Goal: Task Accomplishment & Management: Use online tool/utility

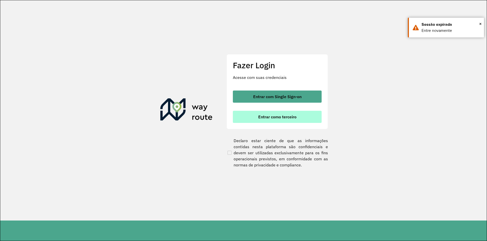
click at [272, 123] on button "Entrar como terceiro" at bounding box center [277, 117] width 89 height 12
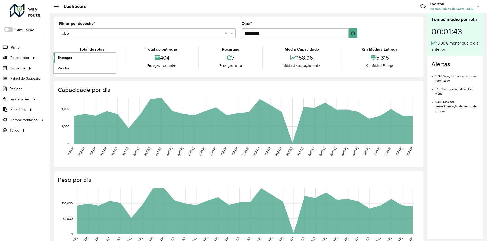
click at [86, 58] on link "Entregas" at bounding box center [84, 58] width 62 height 10
click at [64, 56] on span "Entregas" at bounding box center [65, 57] width 14 height 5
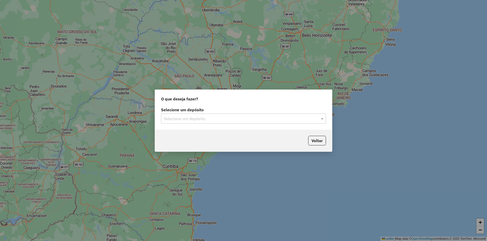
click at [204, 118] on input "text" at bounding box center [238, 119] width 150 height 6
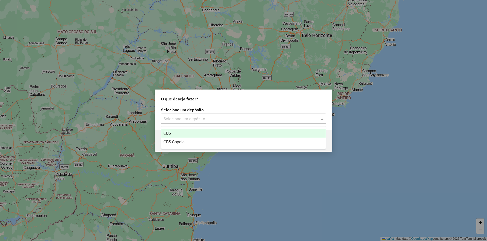
click at [188, 132] on div "CBS" at bounding box center [243, 133] width 164 height 9
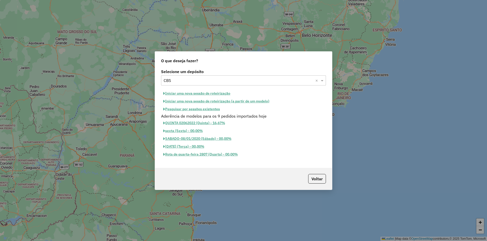
click at [210, 111] on button "Pesquisar por sessões existentes" at bounding box center [191, 109] width 61 height 8
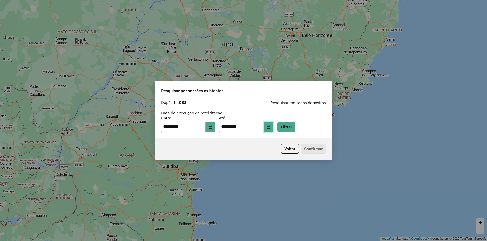
click at [270, 125] on icon "Choose Date" at bounding box center [268, 127] width 4 height 4
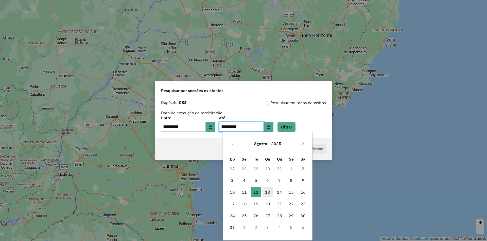
click at [270, 192] on span "13" at bounding box center [267, 193] width 10 height 10
type input "**********"
click at [295, 125] on button "Filtrar" at bounding box center [286, 127] width 18 height 10
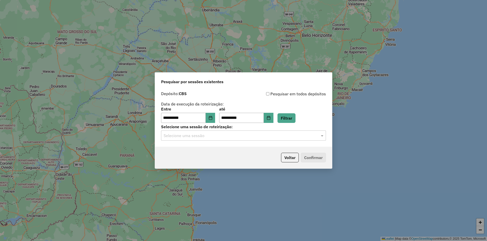
click at [190, 137] on input "text" at bounding box center [238, 136] width 150 height 6
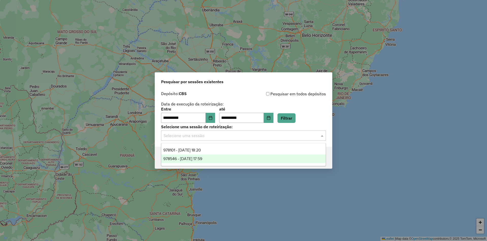
click at [184, 157] on span "978546 - 13/08/2025 17:59" at bounding box center [182, 159] width 39 height 4
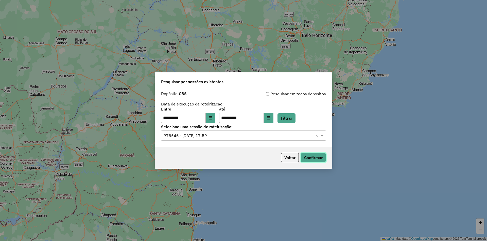
click at [315, 158] on button "Confirmar" at bounding box center [313, 158] width 25 height 10
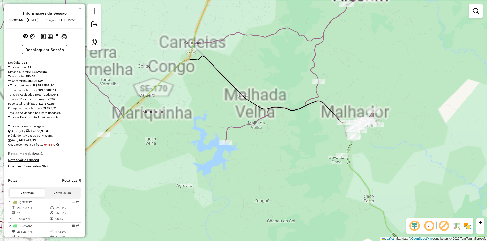
drag, startPoint x: 235, startPoint y: 120, endPoint x: 250, endPoint y: 114, distance: 16.4
click at [261, 106] on div "Janela de atendimento Grade de atendimento Capacidade Transportadoras Veículos …" at bounding box center [243, 120] width 487 height 241
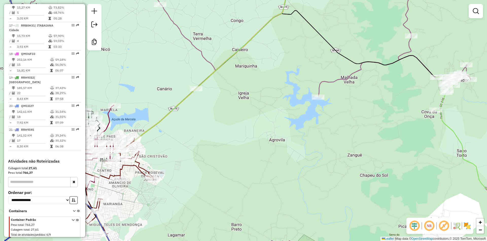
scroll to position [481, 0]
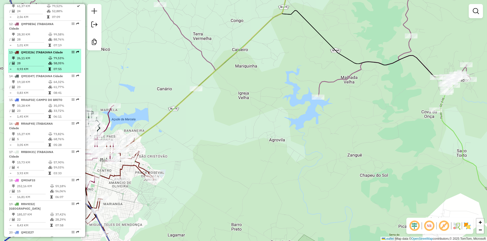
click at [49, 59] on icon at bounding box center [50, 58] width 4 height 3
select select "**********"
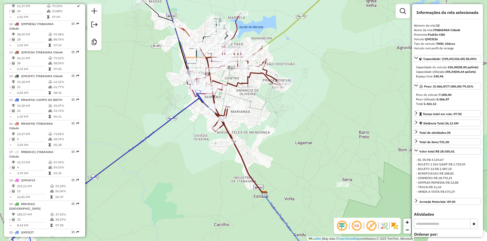
click at [138, 177] on div "Janela de atendimento Grade de atendimento Capacidade Transportadoras Veículos …" at bounding box center [243, 120] width 487 height 241
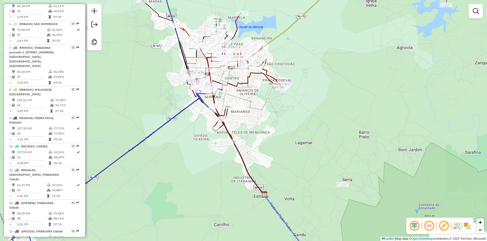
scroll to position [228, 0]
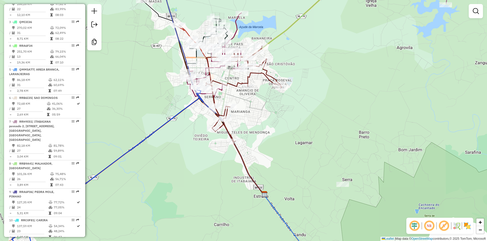
click at [180, 196] on div "Janela de atendimento Grade de atendimento Capacidade Transportadoras Veículos …" at bounding box center [243, 120] width 487 height 241
click at [106, 178] on div "Janela de atendimento Grade de atendimento Capacidade Transportadoras Veículos …" at bounding box center [243, 120] width 487 height 241
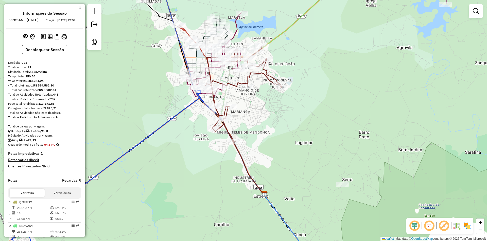
scroll to position [127, 0]
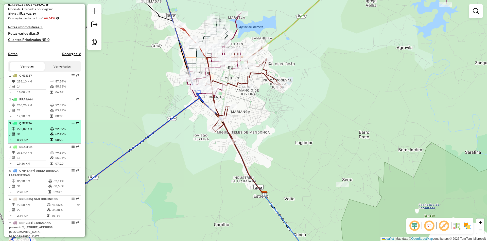
click at [50, 131] on icon at bounding box center [52, 129] width 4 height 3
select select "**********"
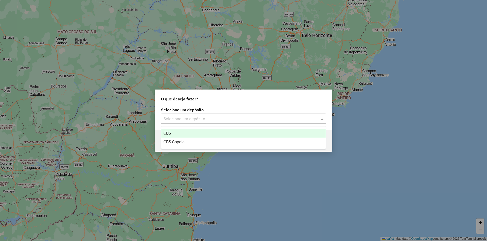
click at [209, 122] on div "Selecione um depósito" at bounding box center [243, 119] width 165 height 10
click at [192, 132] on div "CBS" at bounding box center [243, 133] width 164 height 9
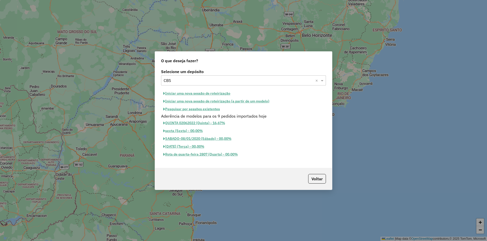
click at [218, 110] on button "Pesquisar por sessões existentes" at bounding box center [191, 109] width 61 height 8
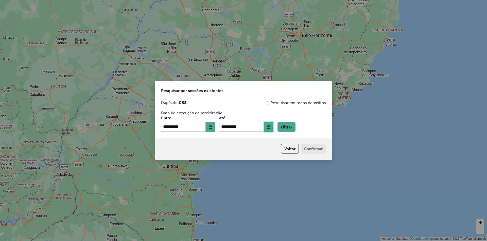
click at [273, 124] on button "Choose Date" at bounding box center [269, 127] width 10 height 10
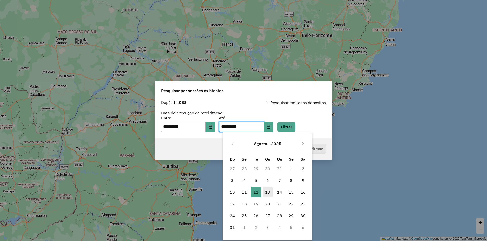
click at [269, 192] on span "13" at bounding box center [267, 193] width 10 height 10
type input "**********"
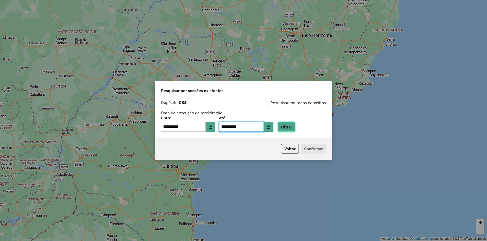
click at [295, 125] on button "Filtrar" at bounding box center [286, 127] width 18 height 10
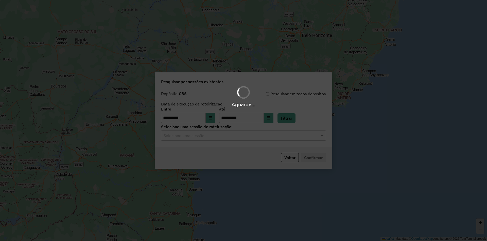
click at [230, 137] on input "text" at bounding box center [238, 136] width 150 height 6
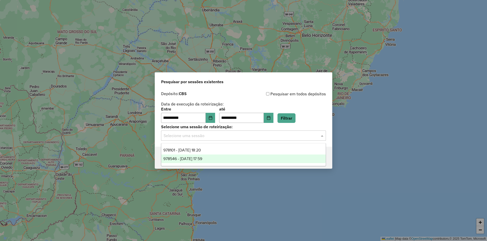
click at [221, 159] on div "978546 - 13/08/2025 17:59" at bounding box center [243, 159] width 164 height 9
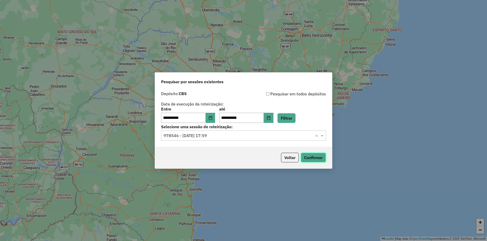
click at [309, 158] on button "Confirmar" at bounding box center [313, 158] width 25 height 10
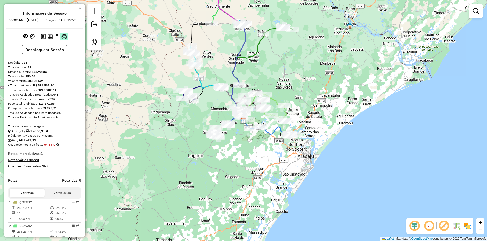
click at [65, 40] on img at bounding box center [63, 36] width 5 height 5
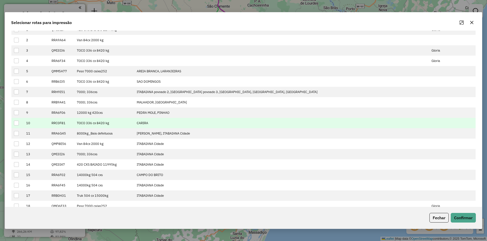
scroll to position [73, 0]
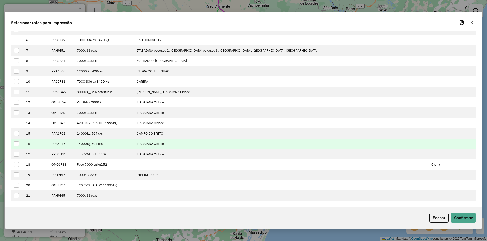
click at [15, 145] on div at bounding box center [16, 144] width 5 height 5
click at [466, 215] on button "Confirmar" at bounding box center [462, 218] width 25 height 10
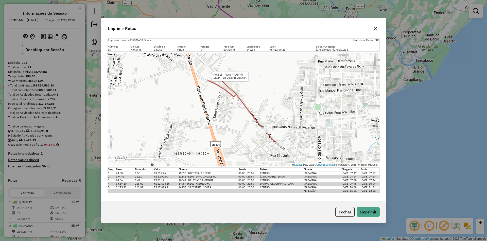
select select "**********"
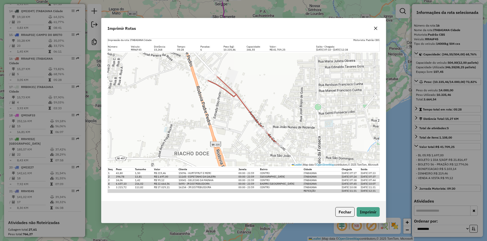
scroll to position [607, 0]
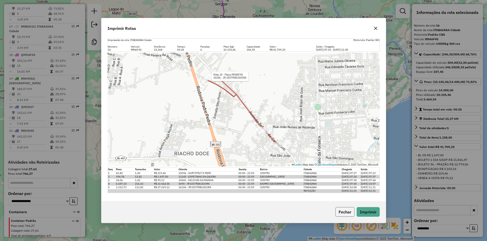
click at [348, 213] on button "Fechar" at bounding box center [344, 213] width 19 height 10
